Goal: Information Seeking & Learning: Learn about a topic

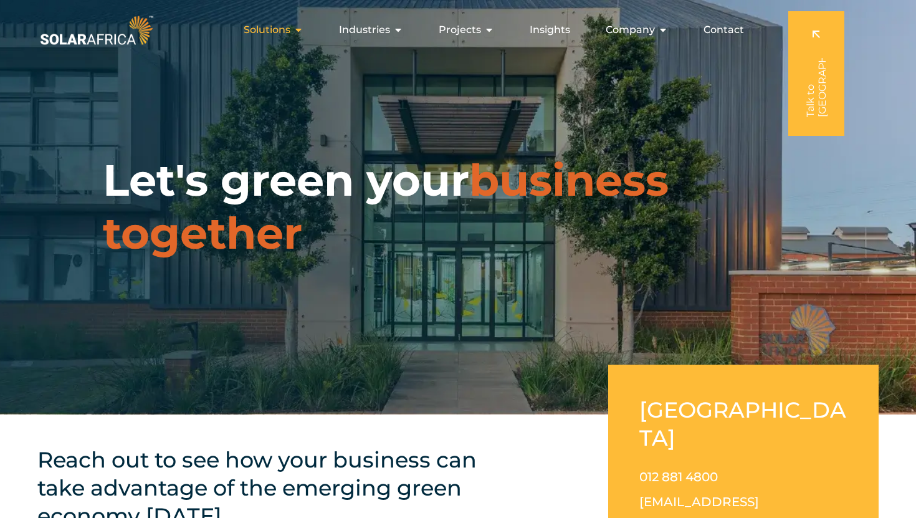
click at [278, 32] on span "Solutions" at bounding box center [267, 29] width 47 height 15
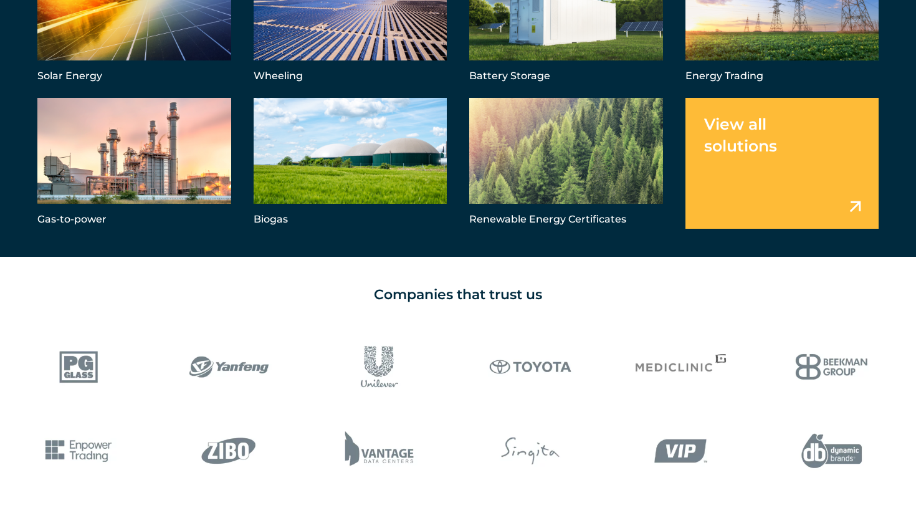
scroll to position [885, 0]
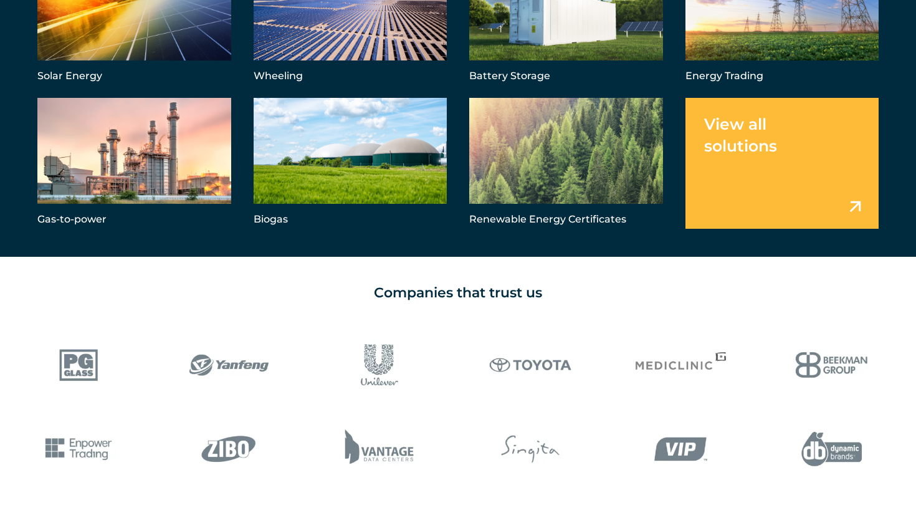
click at [855, 206] on link "Menu" at bounding box center [783, 163] width 194 height 130
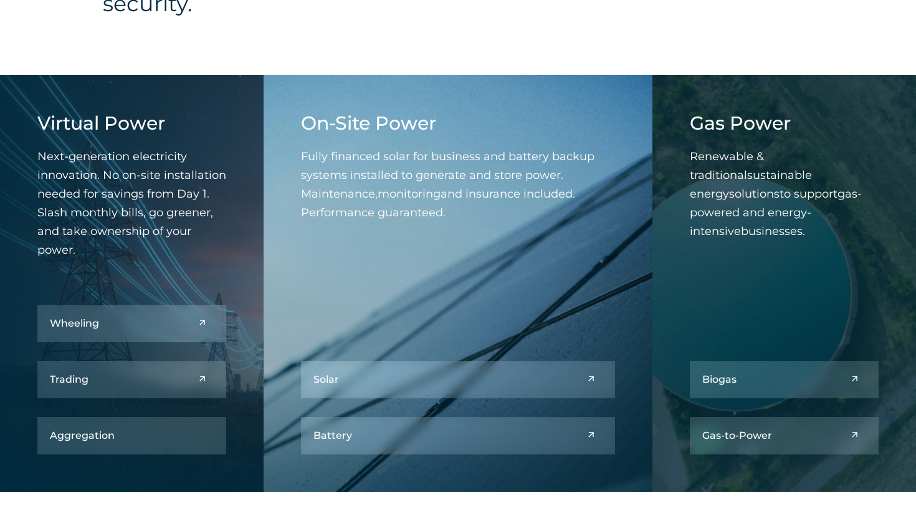
scroll to position [531, 0]
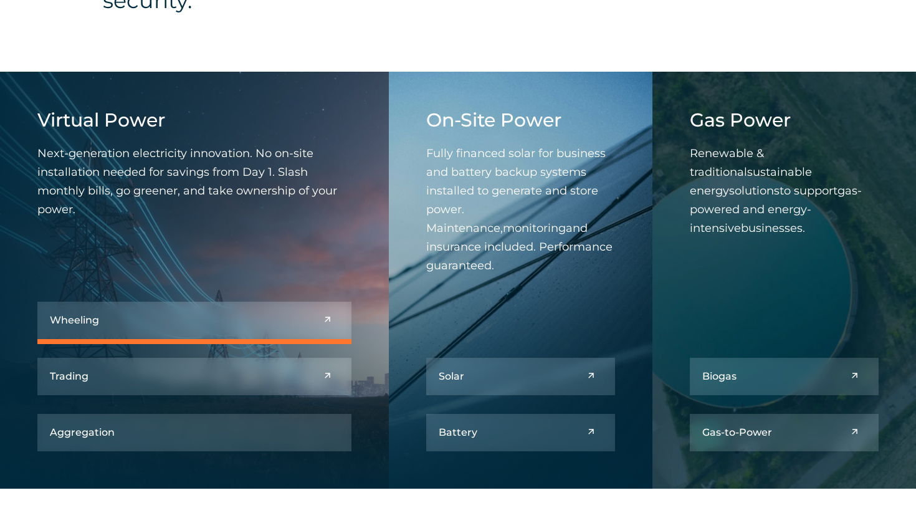
click at [298, 323] on link at bounding box center [194, 320] width 314 height 37
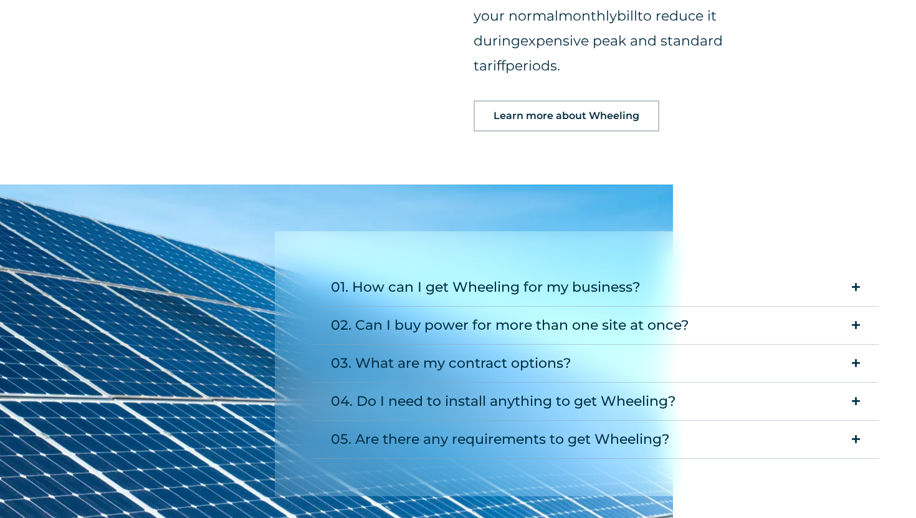
scroll to position [1516, 0]
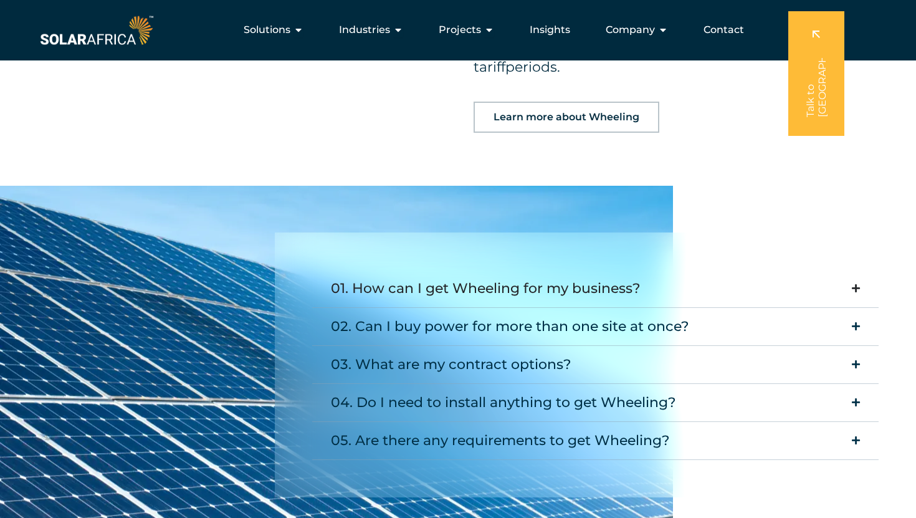
click at [858, 284] on icon "Accordion. Open links with Enter or Space, close with Escape, and navigate with…" at bounding box center [856, 288] width 8 height 9
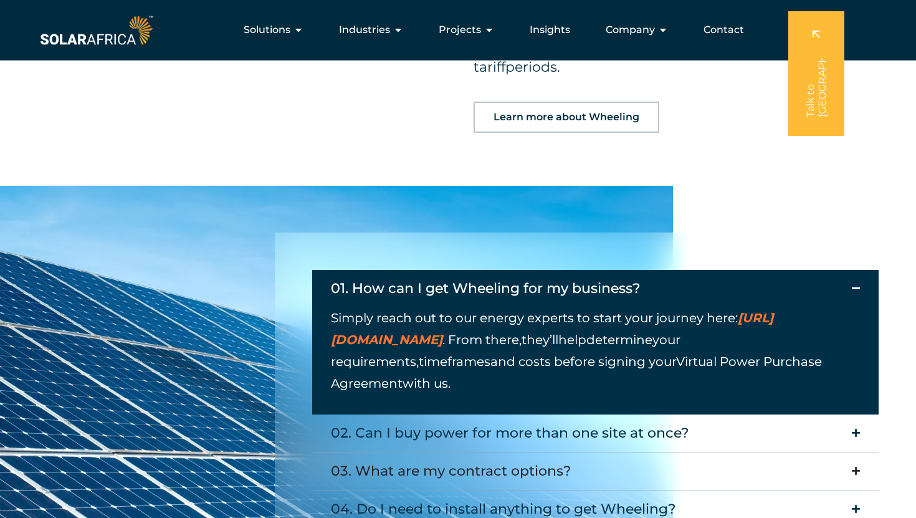
click at [853, 466] on icon "Accordion. Open links with Enter or Space, close with Escape, and navigate with…" at bounding box center [856, 470] width 8 height 9
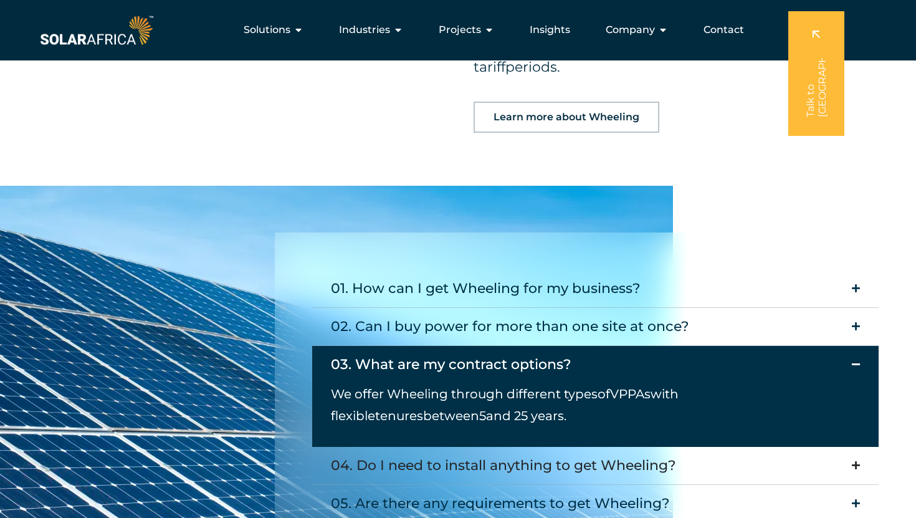
click at [856, 461] on icon "Accordion. Open links with Enter or Space, close with Escape, and navigate with…" at bounding box center [856, 465] width 8 height 9
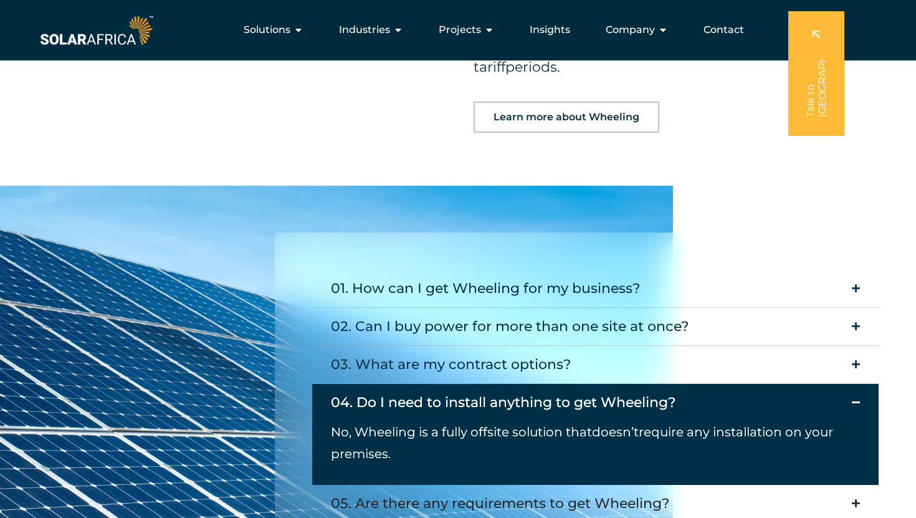
click at [856, 499] on icon "Accordion. Open links with Enter or Space, close with Escape, and navigate with…" at bounding box center [856, 503] width 8 height 9
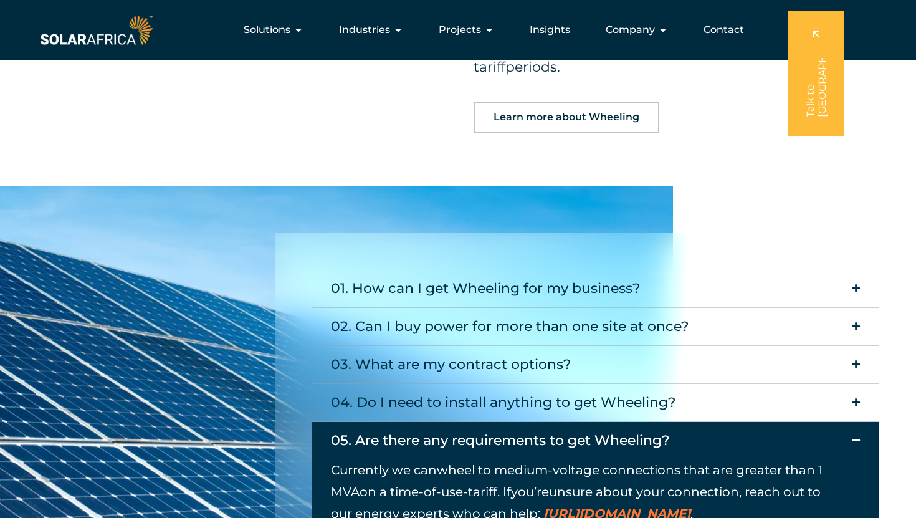
click at [855, 436] on icon "Accordion. Open links with Enter or Space, close with Escape, and navigate with…" at bounding box center [856, 440] width 8 height 9
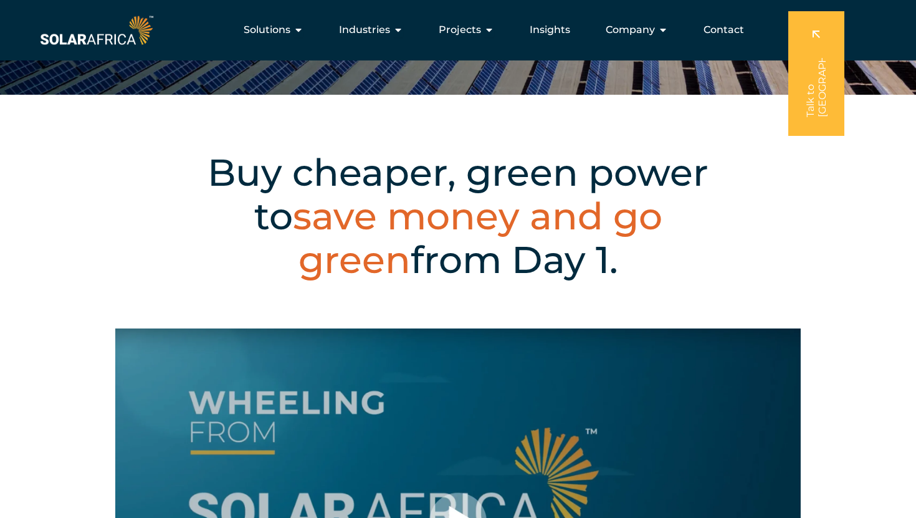
scroll to position [0, 0]
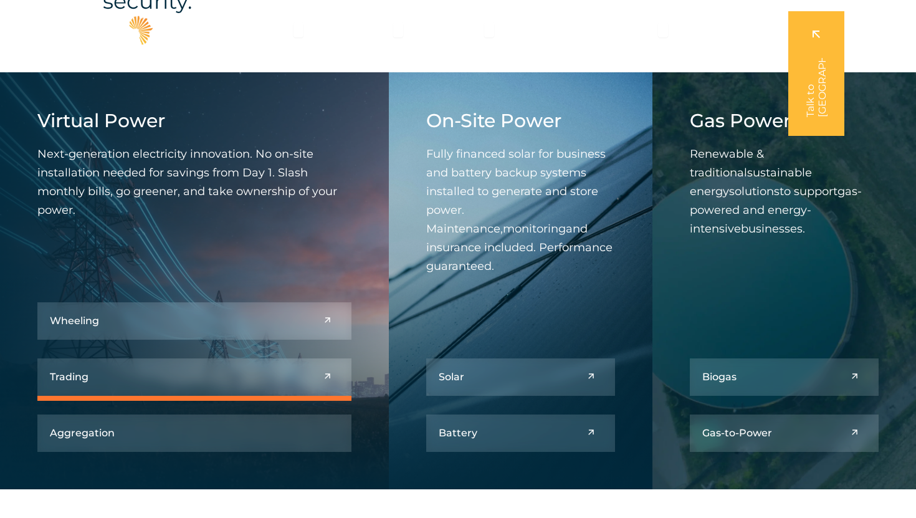
click at [312, 376] on link at bounding box center [194, 376] width 314 height 37
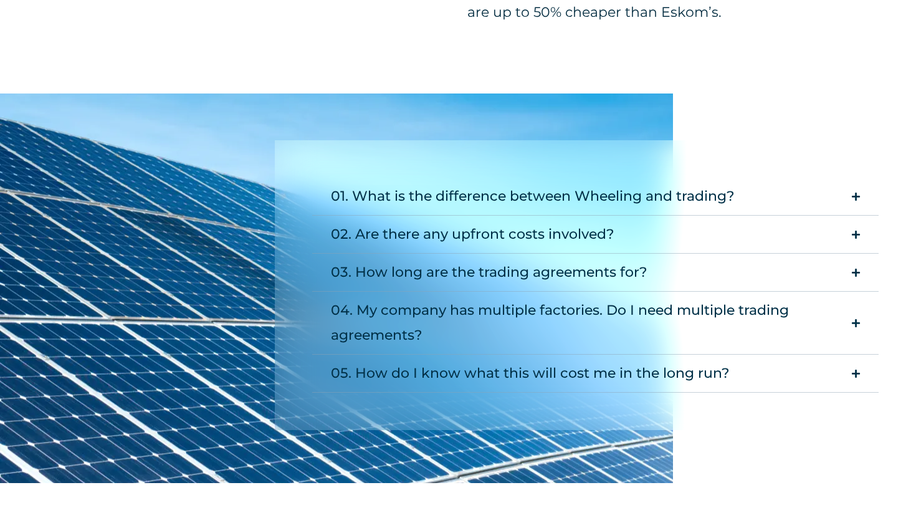
scroll to position [1202, 0]
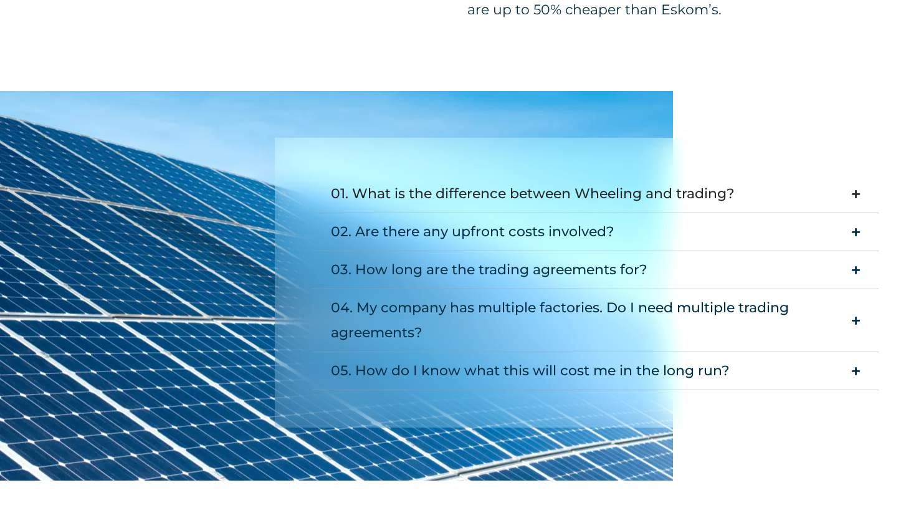
click at [858, 193] on icon "Accordion. Open links with Enter or Space, close with Escape, and navigate with…" at bounding box center [856, 193] width 8 height 9
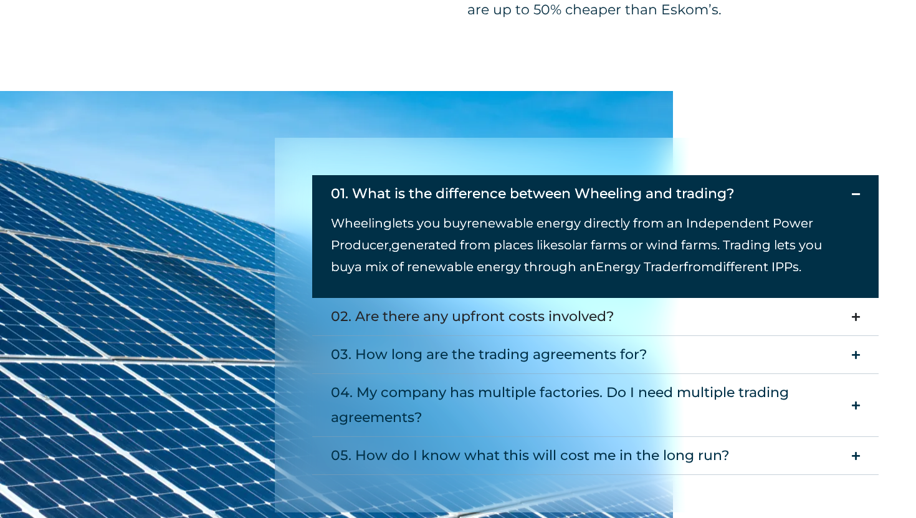
click at [856, 313] on icon "Accordion. Open links with Enter or Space, close with Escape, and navigate with…" at bounding box center [856, 316] width 8 height 9
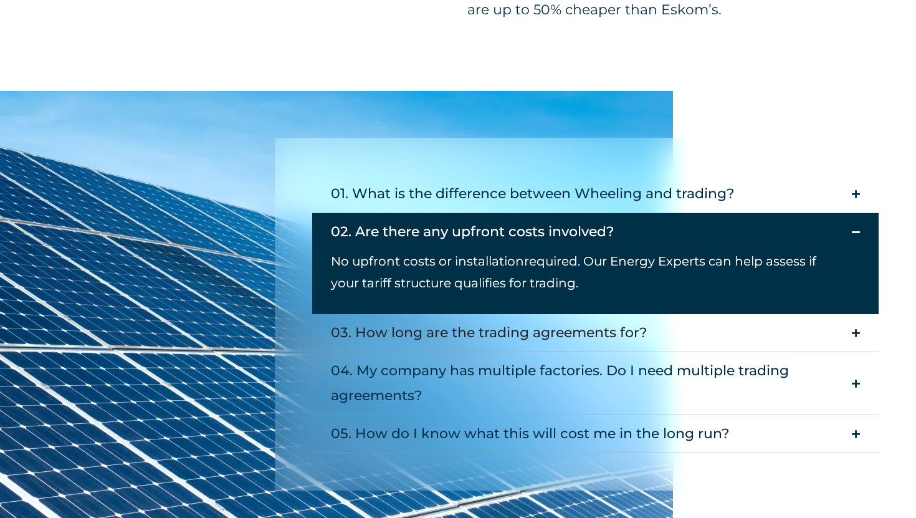
click at [856, 333] on icon "Accordion. Open links with Enter or Space, close with Escape, and navigate with…" at bounding box center [856, 332] width 8 height 9
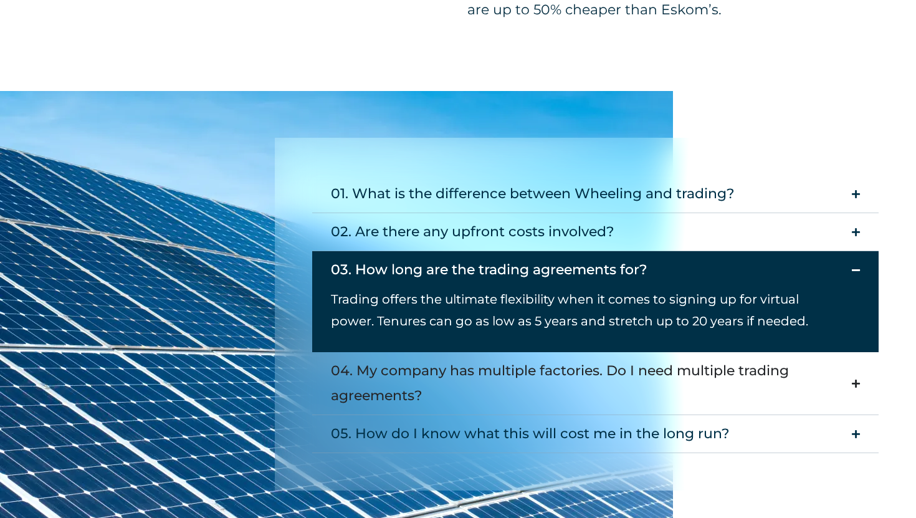
click at [858, 383] on icon "Accordion. Open links with Enter or Space, close with Escape, and navigate with…" at bounding box center [856, 383] width 8 height 9
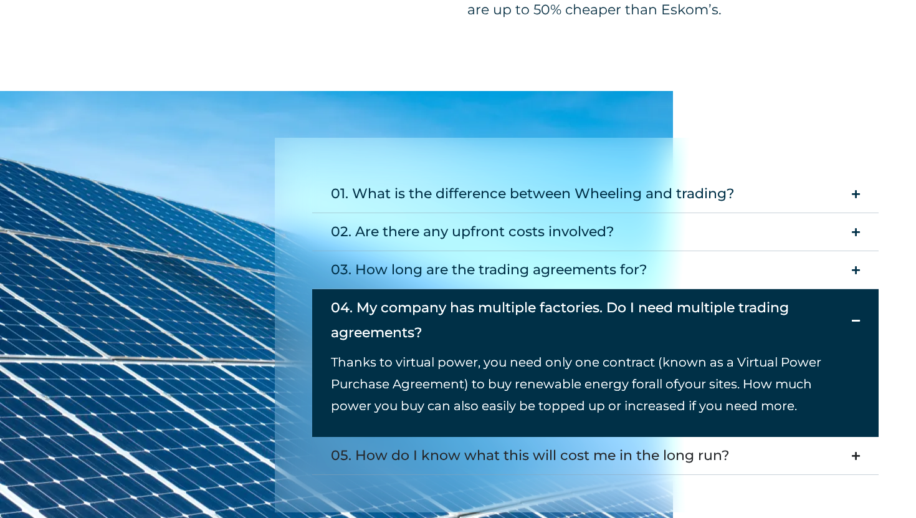
click at [856, 454] on icon "Accordion. Open links with Enter or Space, close with Escape, and navigate with…" at bounding box center [856, 455] width 8 height 9
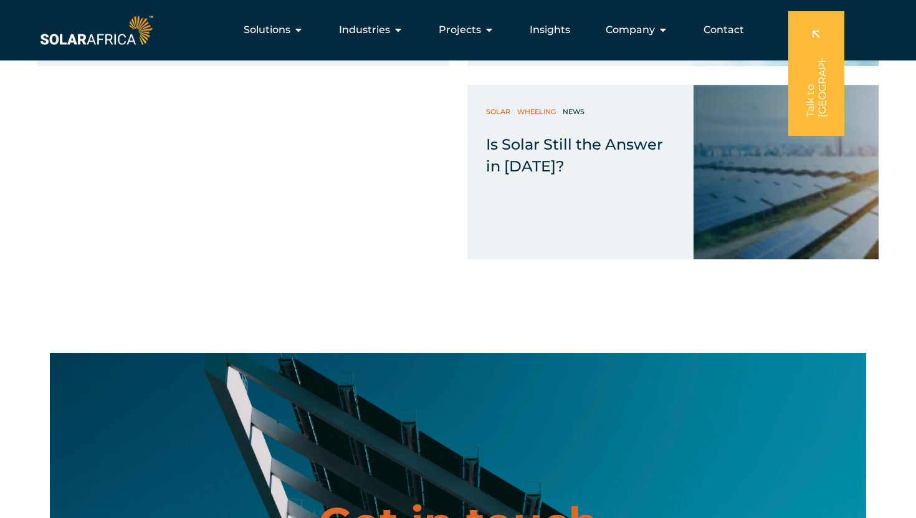
scroll to position [3054, 0]
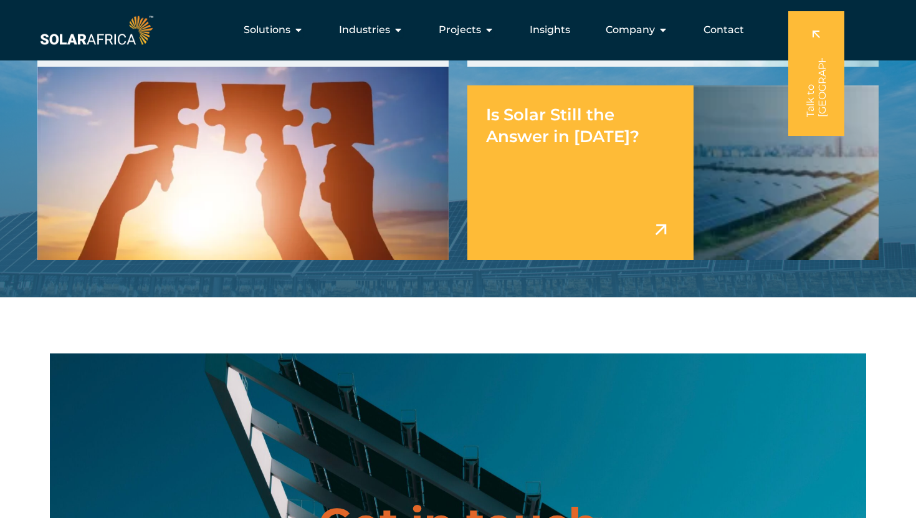
click at [641, 220] on div "Is Solar Still the Answer in [DATE]?" at bounding box center [580, 172] width 226 height 175
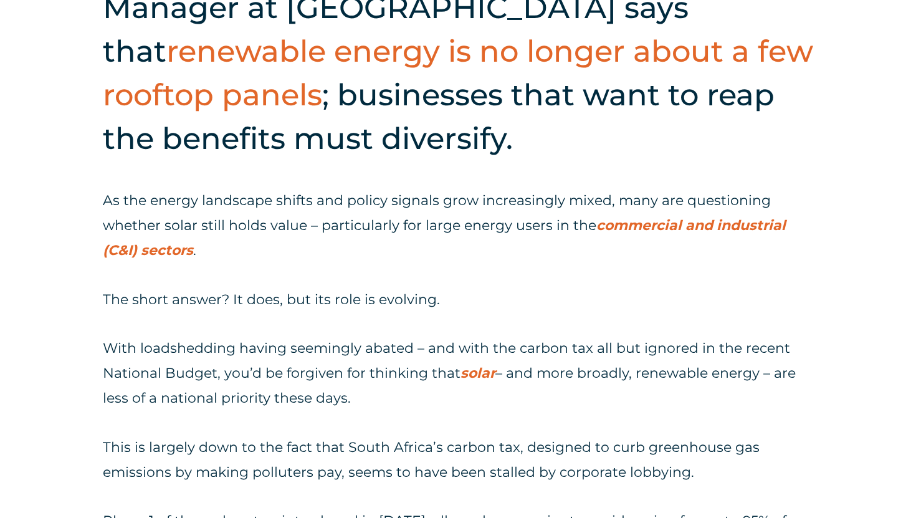
scroll to position [626, 0]
